Goal: Browse casually: Explore the website without a specific task or goal

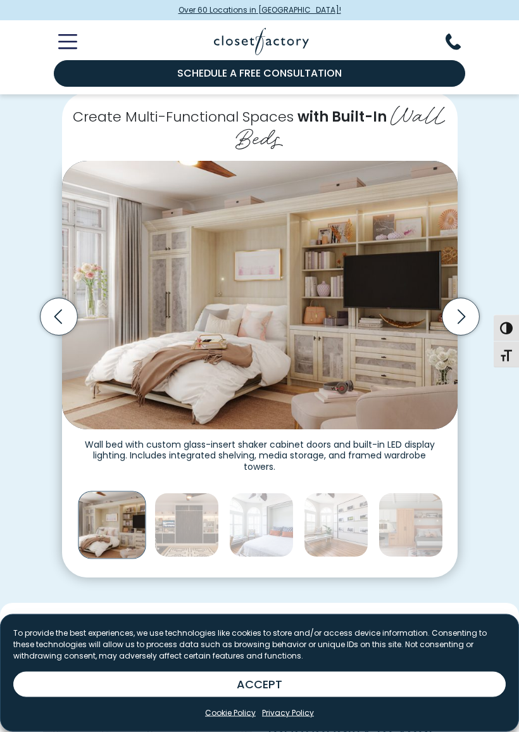
click at [465, 301] on icon "Next slide" at bounding box center [460, 317] width 37 height 37
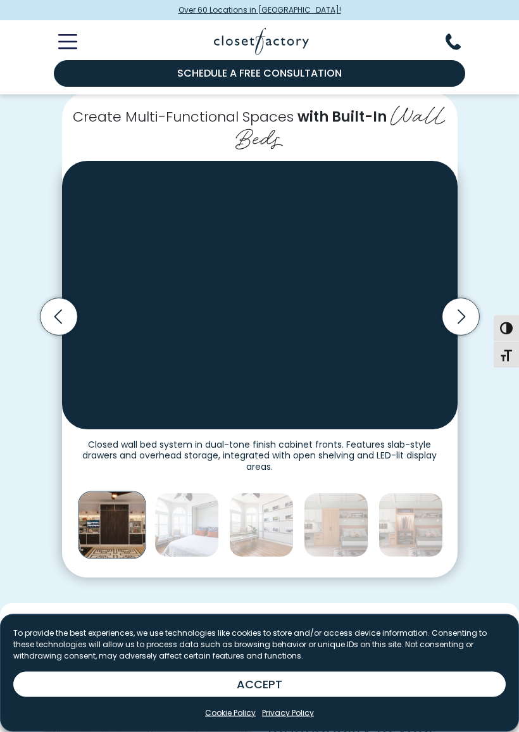
scroll to position [220, 0]
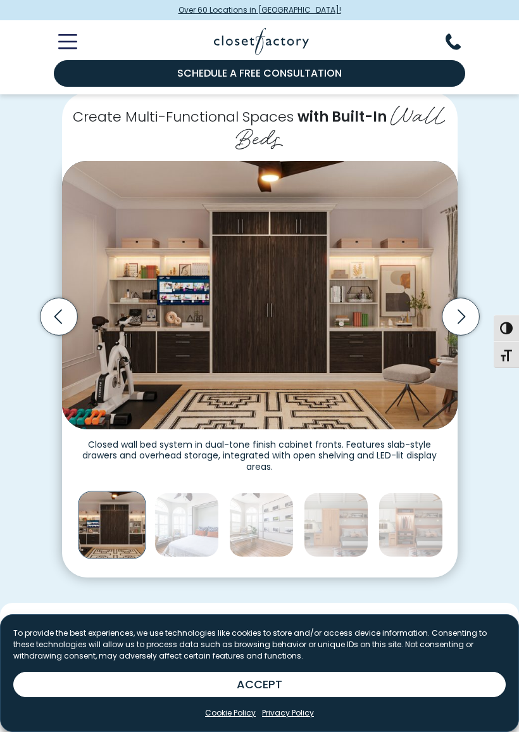
click at [466, 299] on icon "Next slide" at bounding box center [460, 316] width 37 height 37
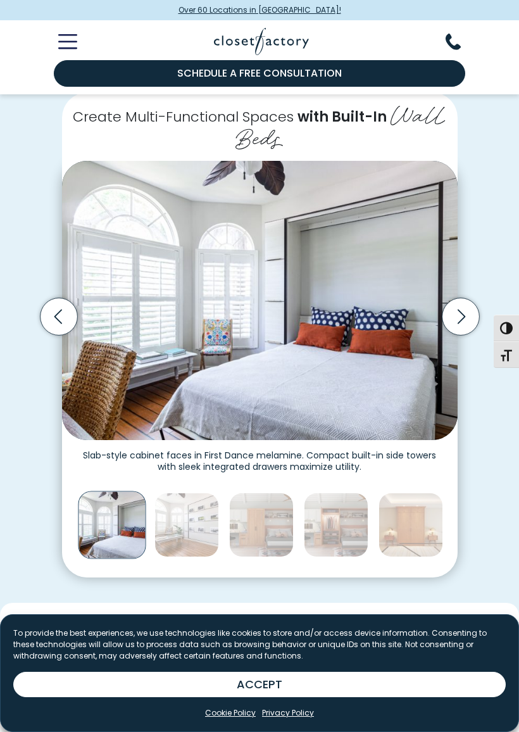
click at [468, 315] on icon "Next slide" at bounding box center [460, 316] width 37 height 37
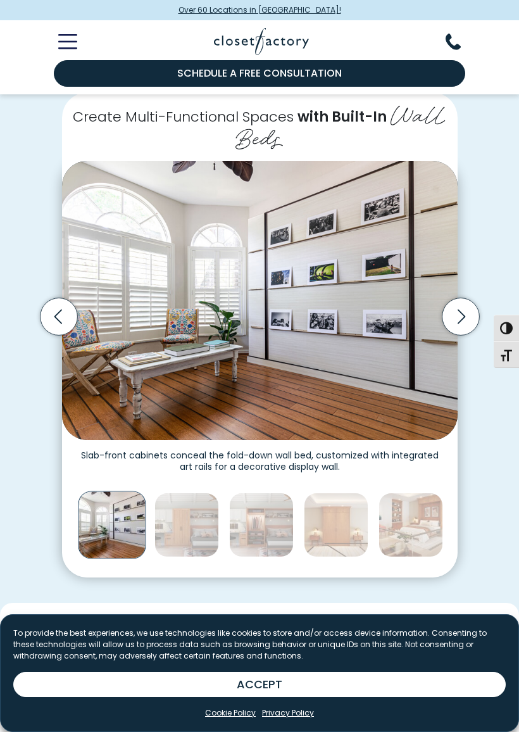
click at [469, 310] on icon "Next slide" at bounding box center [460, 316] width 37 height 37
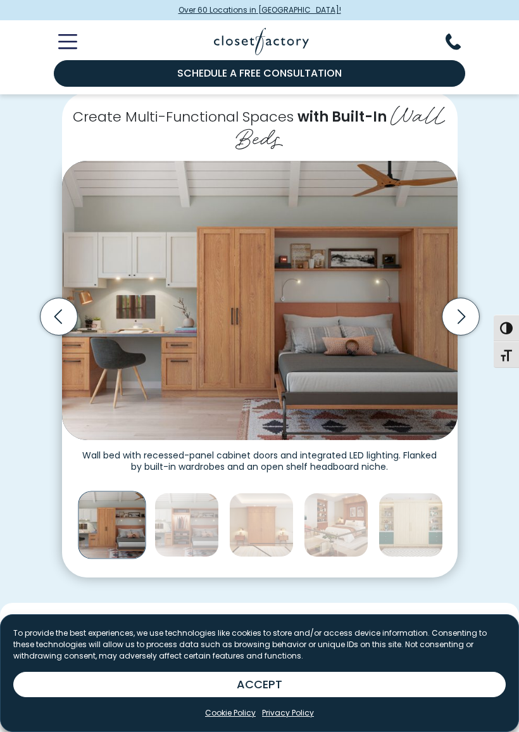
click at [460, 315] on icon "Next slide" at bounding box center [461, 317] width 8 height 15
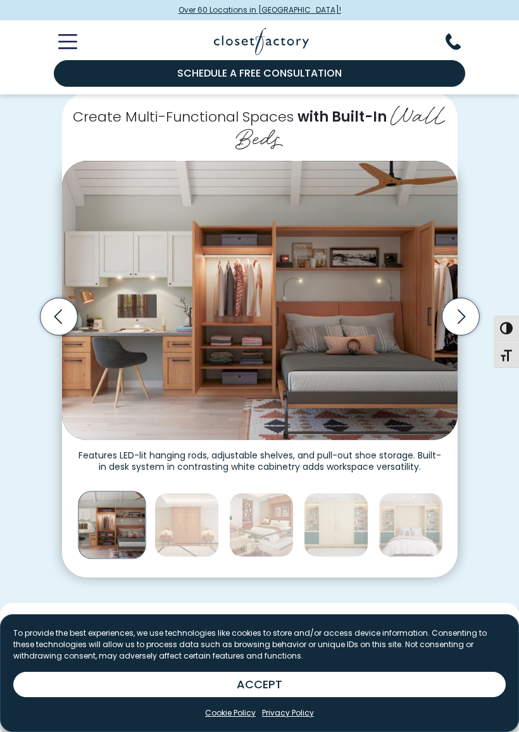
click at [458, 317] on icon "Next slide" at bounding box center [460, 316] width 37 height 37
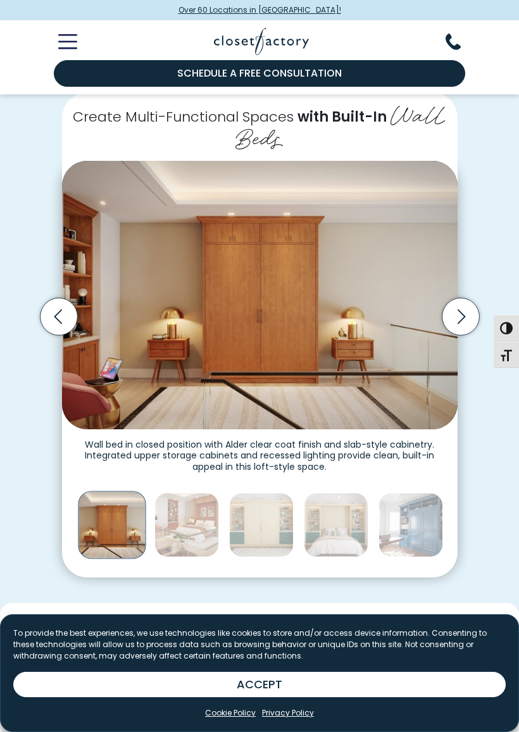
click at [455, 316] on icon "Next slide" at bounding box center [460, 316] width 37 height 37
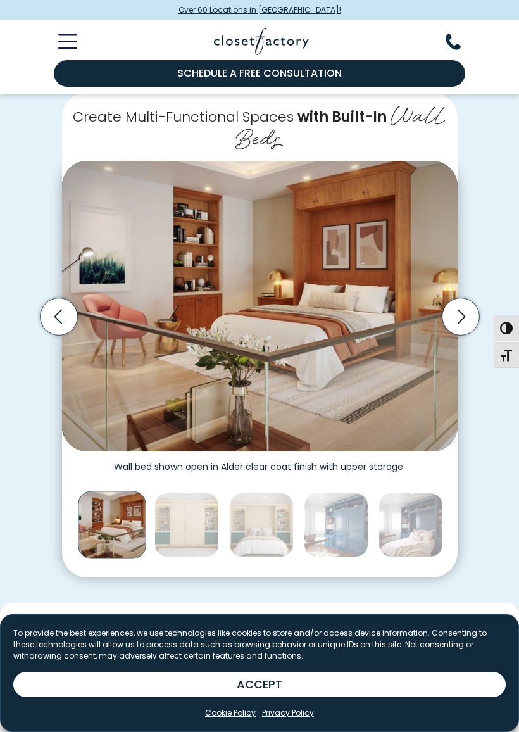
click at [463, 313] on icon "Next slide" at bounding box center [460, 316] width 37 height 37
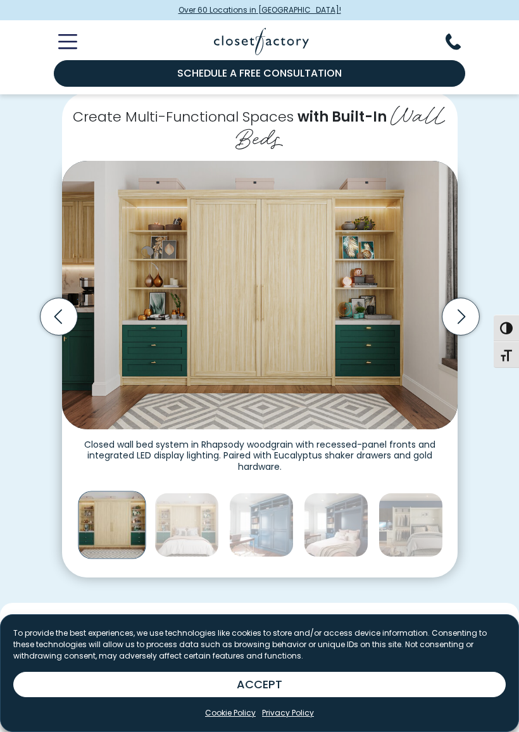
click at [62, 306] on icon "Previous slide" at bounding box center [58, 316] width 37 height 37
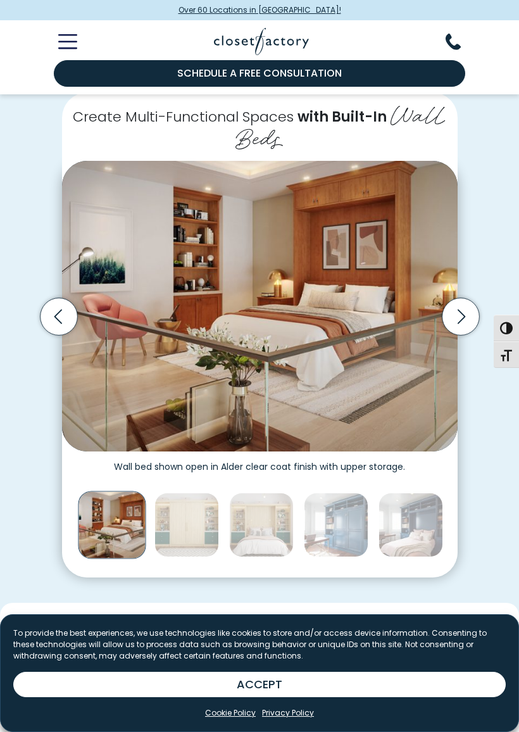
click at [50, 301] on icon "Previous slide" at bounding box center [58, 316] width 37 height 37
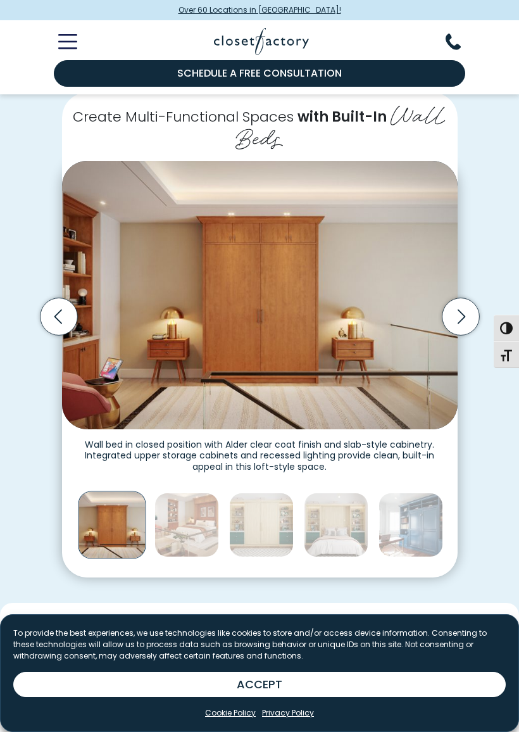
click at [55, 306] on icon "Previous slide" at bounding box center [58, 316] width 37 height 37
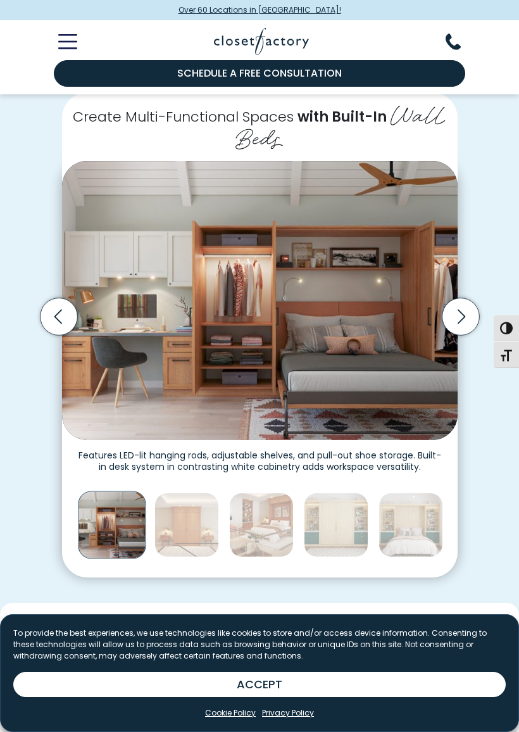
click at [63, 307] on icon "Previous slide" at bounding box center [58, 316] width 37 height 37
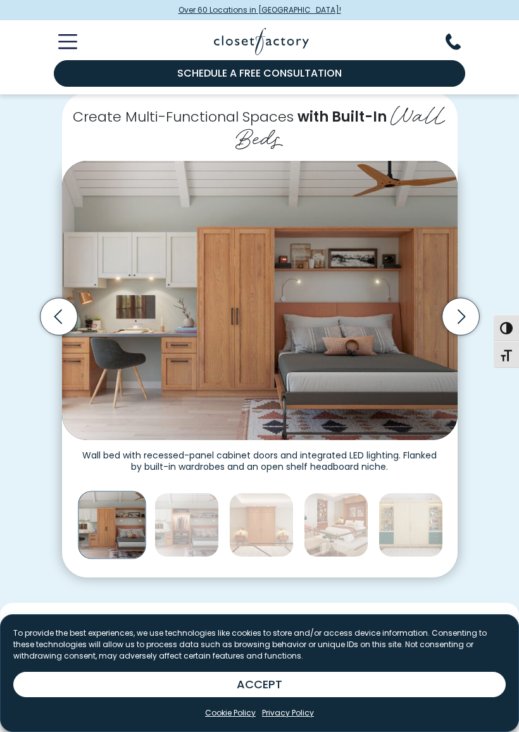
click at [61, 308] on icon "Previous slide" at bounding box center [58, 316] width 37 height 37
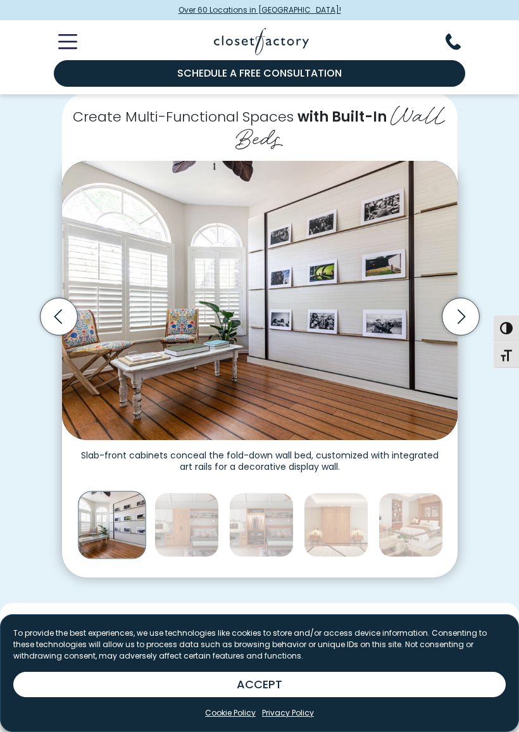
click at [65, 308] on icon "Previous slide" at bounding box center [58, 316] width 37 height 37
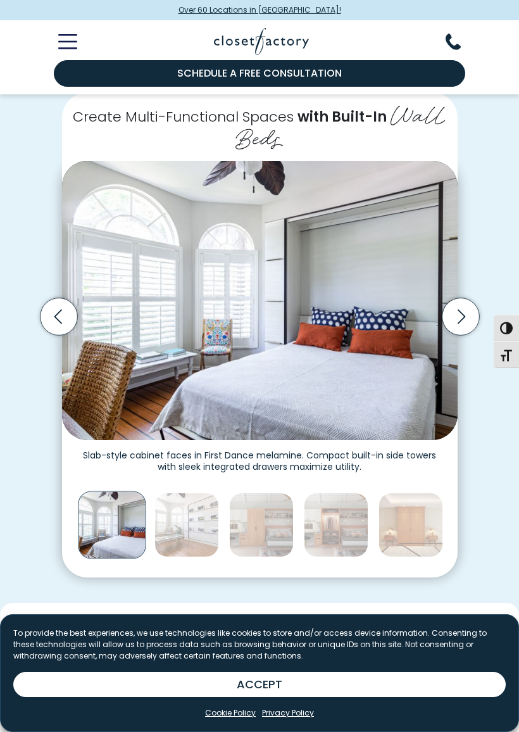
click at [58, 305] on icon "Previous slide" at bounding box center [58, 316] width 37 height 37
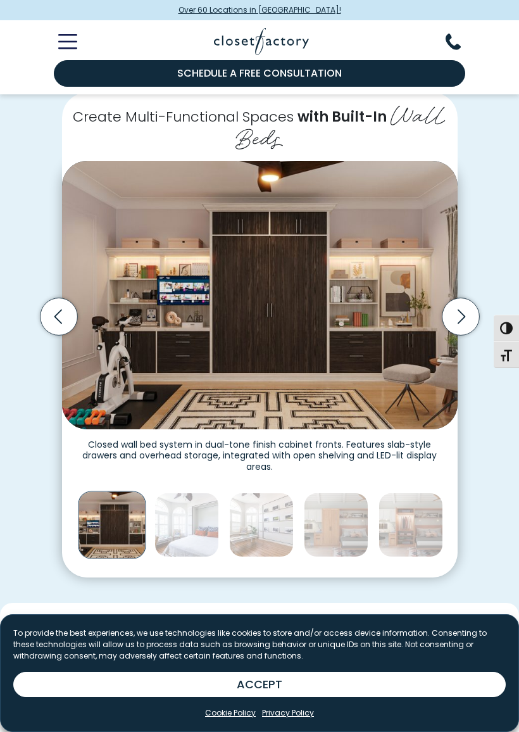
click at [61, 302] on icon "Previous slide" at bounding box center [58, 316] width 37 height 37
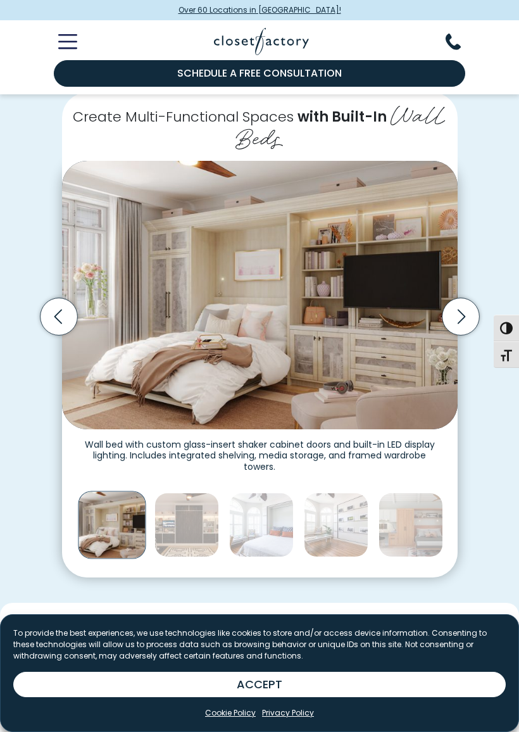
click at [62, 306] on icon "Previous slide" at bounding box center [58, 316] width 37 height 37
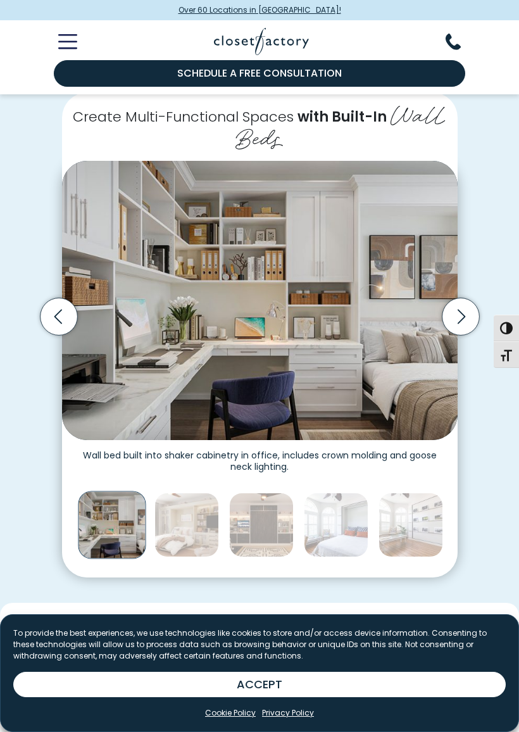
click at [59, 310] on icon "Previous slide" at bounding box center [58, 316] width 37 height 37
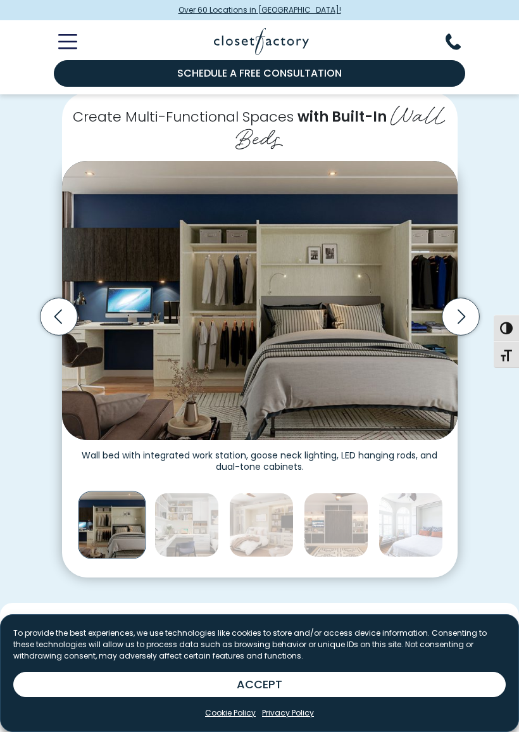
click at [65, 304] on icon "Previous slide" at bounding box center [58, 316] width 37 height 37
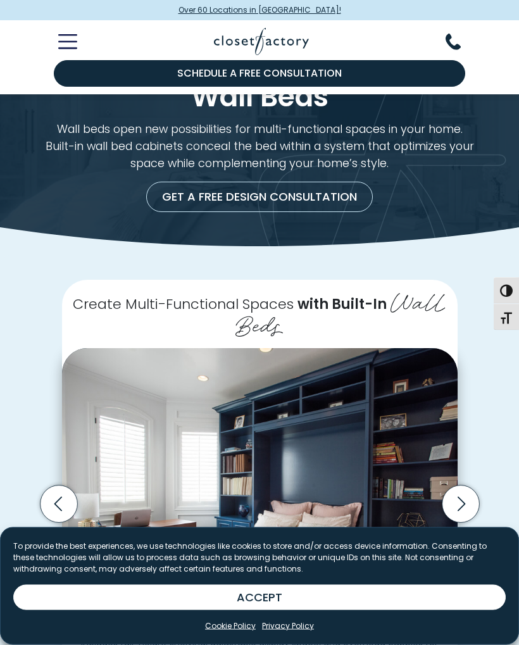
scroll to position [0, 0]
